Goal: Find specific page/section: Find specific page/section

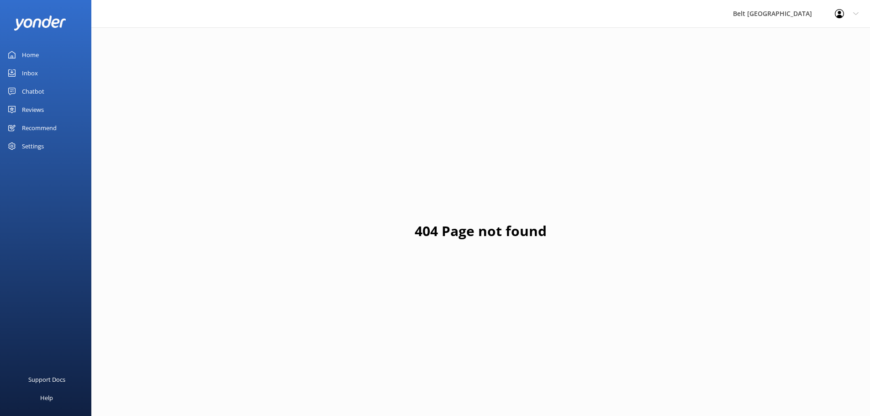
click at [57, 109] on link "Reviews" at bounding box center [45, 109] width 91 height 18
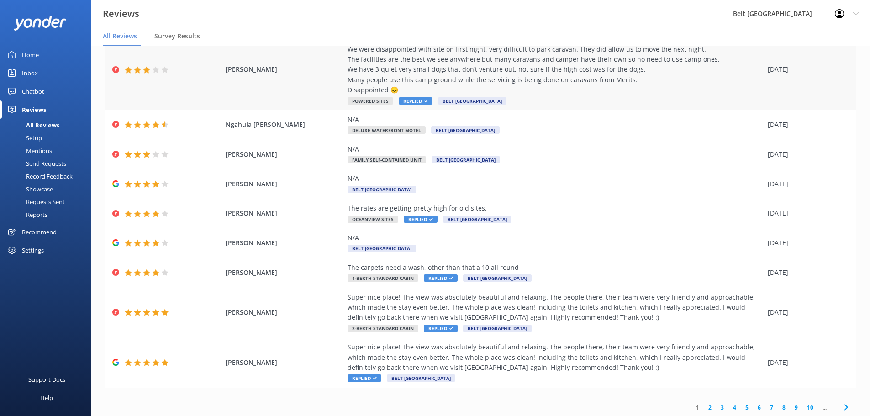
scroll to position [114, 0]
